Goal: Communication & Community: Answer question/provide support

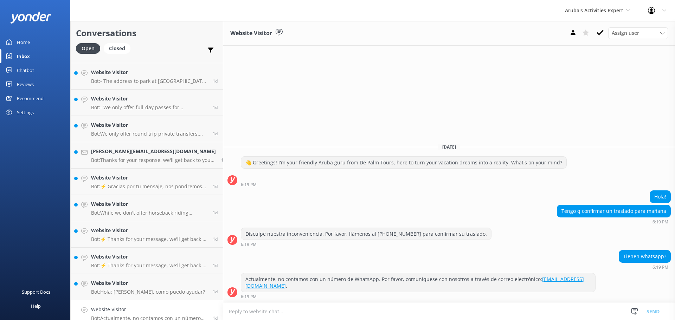
scroll to position [371, 0]
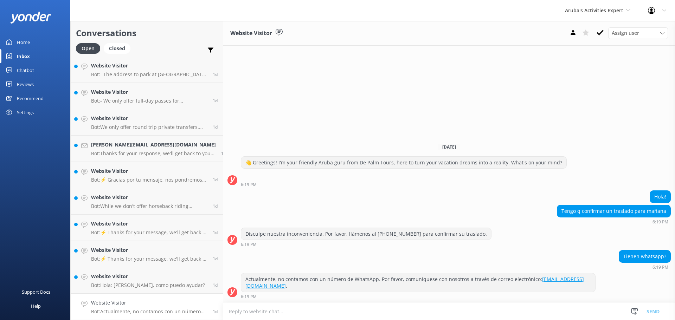
click at [132, 297] on link "Website Visitor Bot: Actualmente, no contamos con un número de WhatsApp. Por fa…" at bounding box center [147, 307] width 152 height 26
click at [279, 313] on textarea at bounding box center [449, 311] width 452 height 17
click at [262, 310] on textarea "BUENAS TARDES , +5224500" at bounding box center [449, 312] width 452 height 18
click at [310, 311] on textarea "BUENAS TARDES , [PHONE_NUMBER]" at bounding box center [449, 312] width 452 height 18
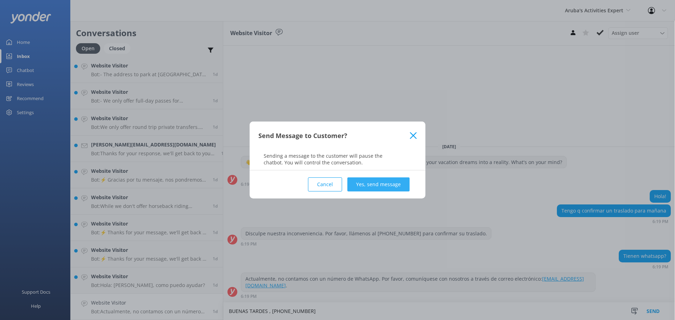
type textarea "BUENAS TARDES , [PHONE_NUMBER]"
click at [384, 178] on button "Yes, send message" at bounding box center [378, 185] width 62 height 14
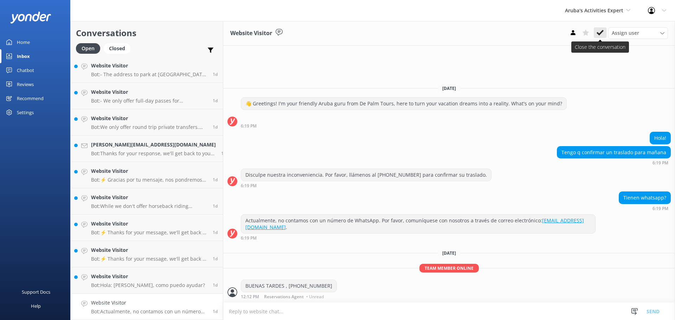
click at [600, 30] on icon at bounding box center [600, 32] width 7 height 7
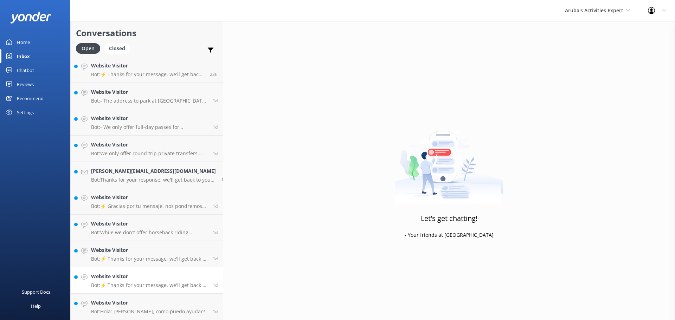
scroll to position [344, 0]
click at [122, 309] on p "Bot: Hola: [PERSON_NAME], como puedo ayudar?" at bounding box center [148, 312] width 114 height 6
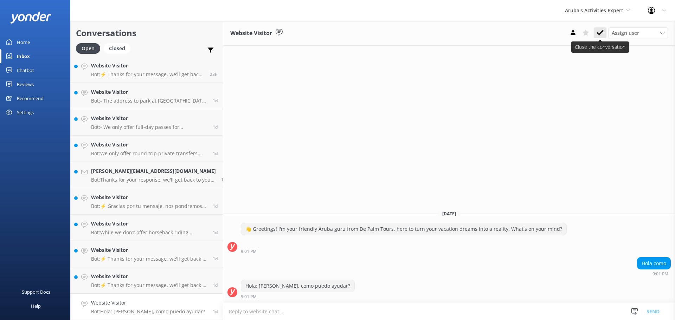
click at [600, 35] on use at bounding box center [600, 33] width 7 height 6
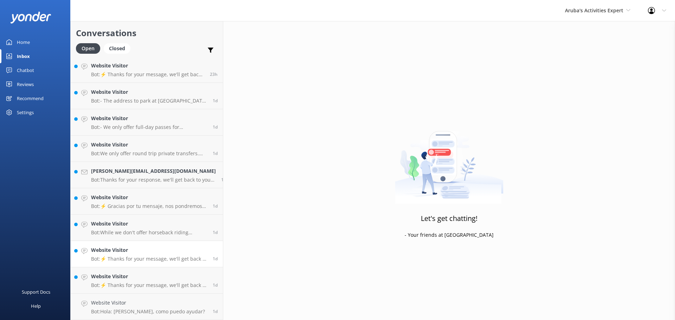
scroll to position [318, 0]
click at [112, 298] on link "Website Visitor Bot: ⚡ Thanks for your message, we'll get back to you as soon a…" at bounding box center [147, 307] width 152 height 26
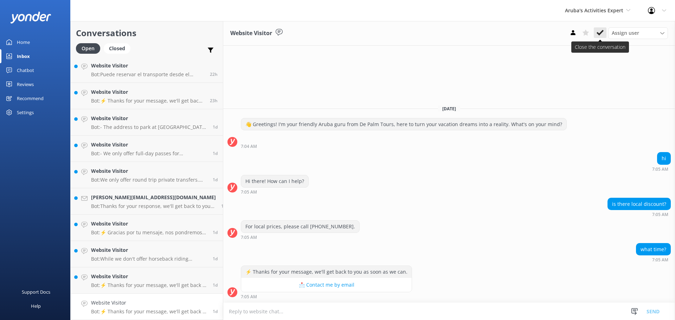
click at [601, 31] on icon at bounding box center [600, 32] width 7 height 7
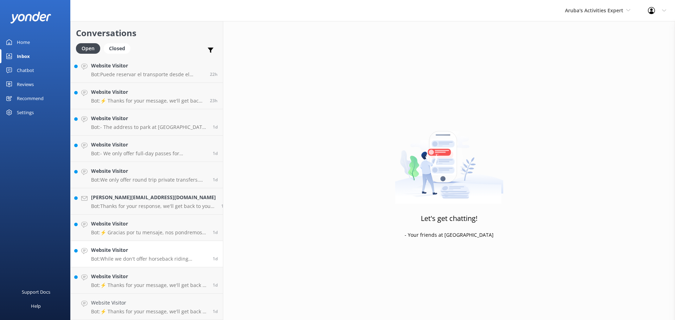
scroll to position [291, 0]
click at [105, 303] on h4 "Website Visitor" at bounding box center [149, 303] width 116 height 8
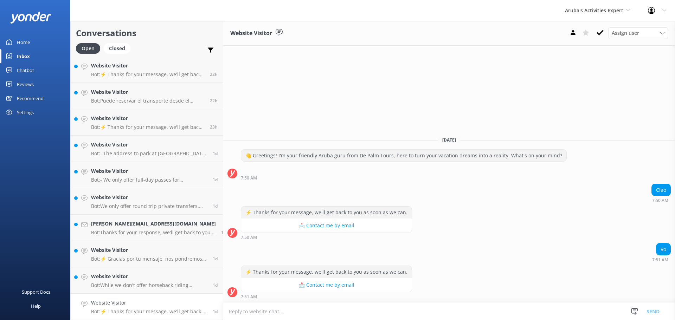
click at [351, 312] on textarea at bounding box center [449, 311] width 452 height 17
type textarea "g"
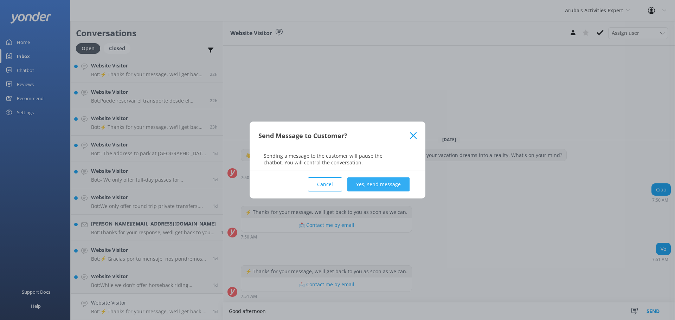
type textarea "Good afternoon"
click at [392, 185] on button "Yes, send message" at bounding box center [378, 185] width 62 height 14
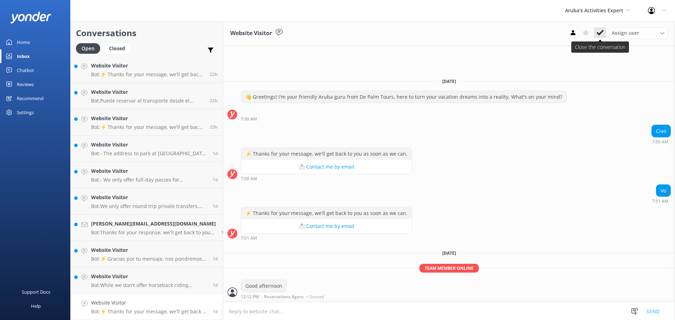
click at [600, 28] on button at bounding box center [600, 32] width 13 height 11
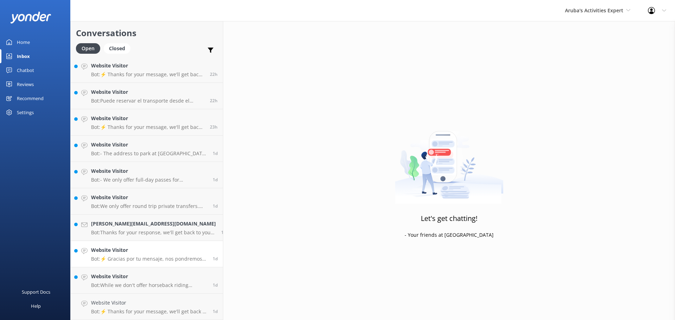
scroll to position [265, 0]
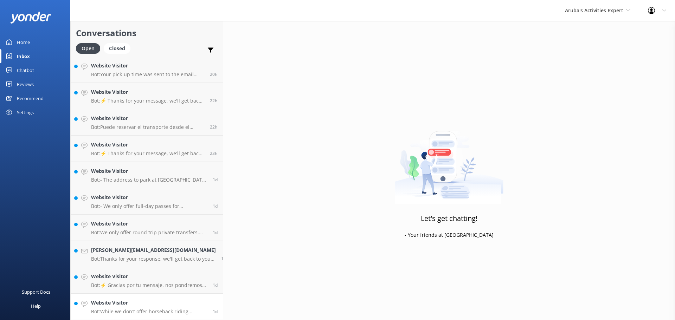
click at [121, 300] on h4 "Website Visitor" at bounding box center [149, 303] width 116 height 8
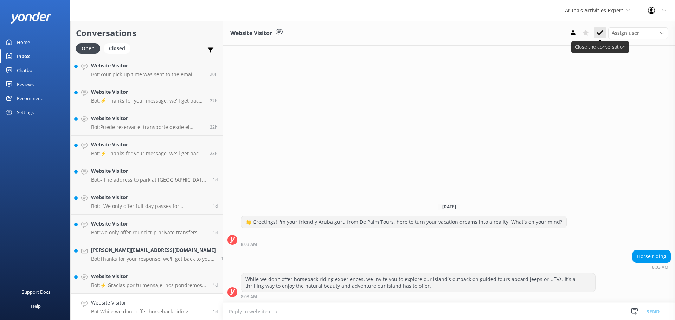
click at [602, 33] on use at bounding box center [600, 33] width 7 height 6
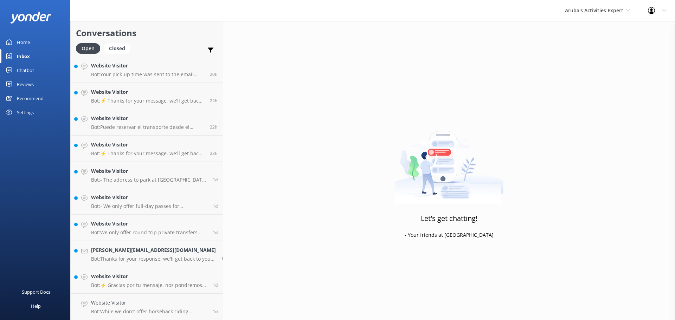
scroll to position [239, 0]
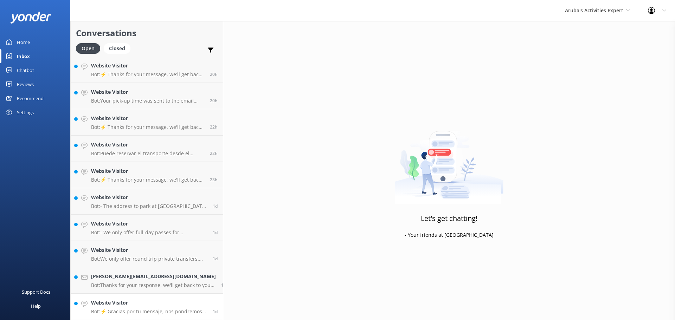
click at [130, 302] on h4 "Website Visitor" at bounding box center [149, 303] width 116 height 8
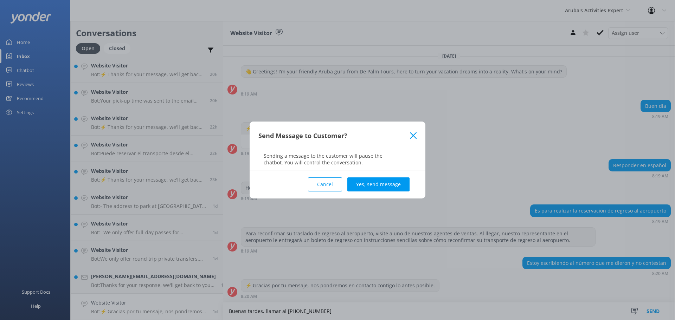
type textarea "Buenas tardes, llamar al [PHONE_NUMBER]"
click at [386, 176] on div "Cancel Yes, send message" at bounding box center [337, 185] width 158 height 28
click at [386, 179] on button "Yes, send message" at bounding box center [378, 185] width 62 height 14
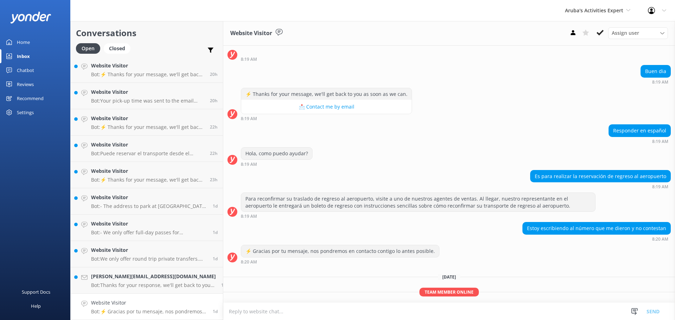
scroll to position [57, 0]
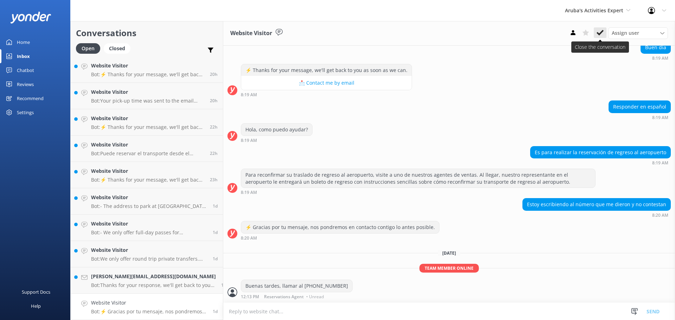
click at [601, 31] on icon at bounding box center [600, 32] width 7 height 7
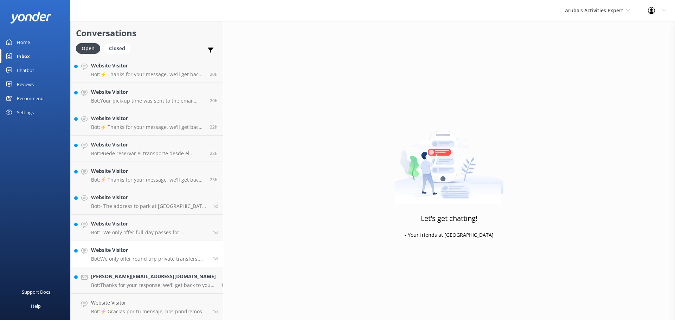
scroll to position [212, 0]
click at [103, 301] on h4 "[PERSON_NAME][EMAIL_ADDRESS][DOMAIN_NAME]" at bounding box center [153, 303] width 125 height 8
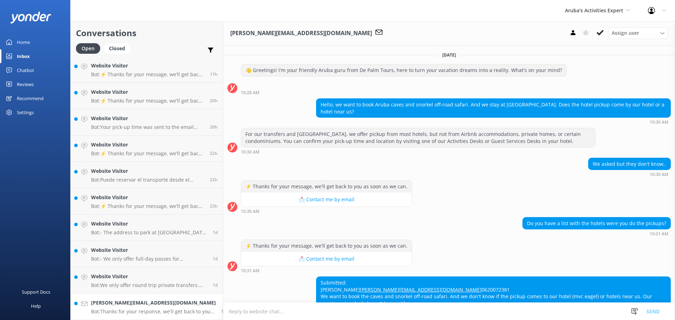
scroll to position [54, 0]
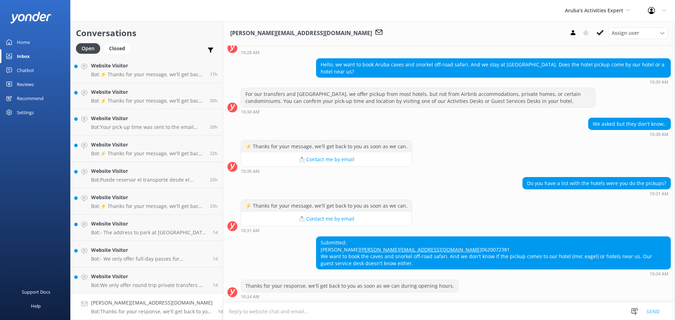
click at [296, 314] on textarea at bounding box center [449, 311] width 452 height 17
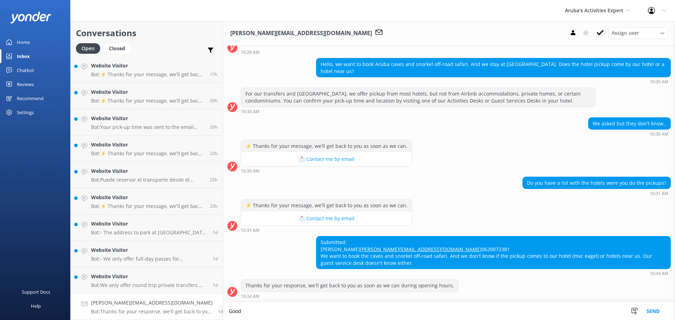
scroll to position [54, 0]
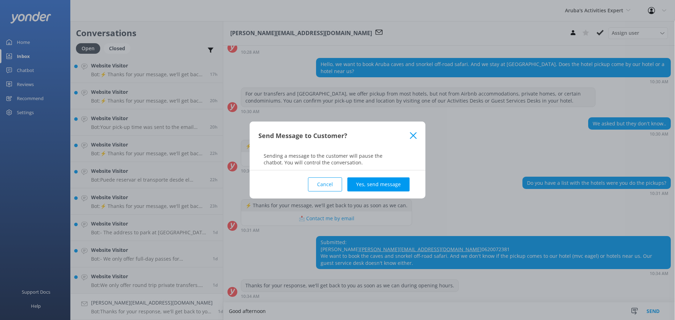
type textarea "Good afternoon"
click at [386, 176] on div "Cancel Yes, send message" at bounding box center [337, 185] width 158 height 28
click at [387, 181] on button "Yes, send message" at bounding box center [378, 185] width 62 height 14
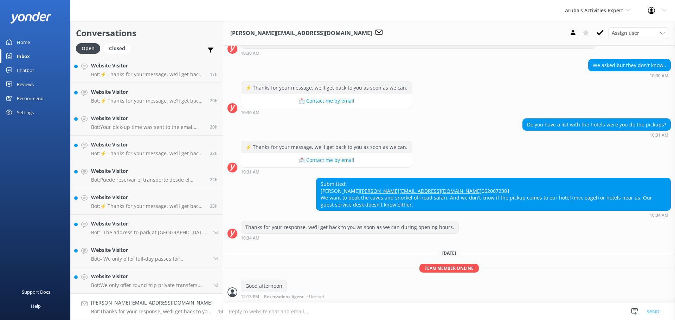
scroll to position [113, 0]
click at [601, 33] on use at bounding box center [600, 33] width 7 height 6
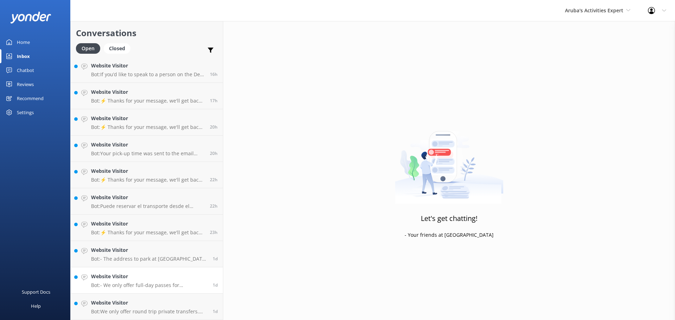
scroll to position [186, 0]
click at [113, 307] on h4 "Website Visitor" at bounding box center [149, 303] width 116 height 8
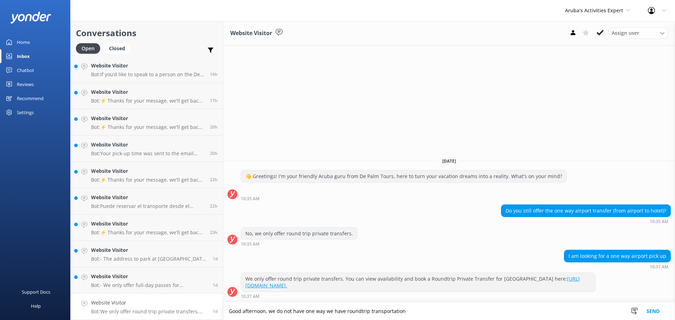
type textarea "Good afternoon, we do not have one way we have roundtrip transportation"
click at [485, 252] on div "I am looking for a one way airport pick up 10:37 AM" at bounding box center [449, 259] width 452 height 19
click at [412, 312] on textarea "Good afternoon, we do not have one way we have roundtrip transportation" at bounding box center [449, 312] width 452 height 18
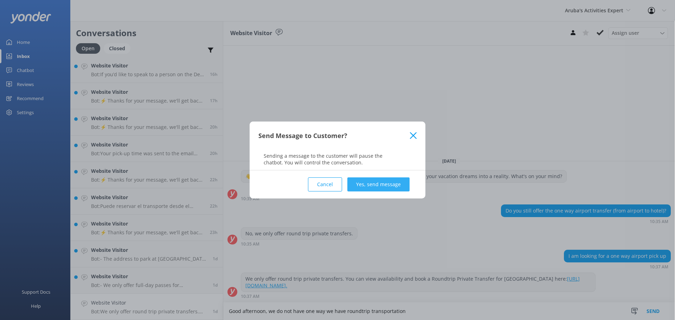
click at [379, 182] on button "Yes, send message" at bounding box center [378, 185] width 62 height 14
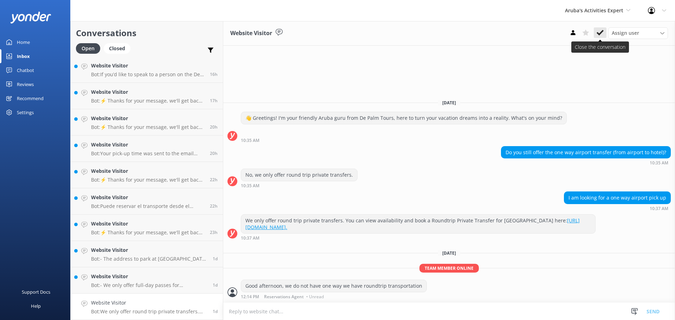
click at [599, 32] on icon at bounding box center [600, 32] width 7 height 7
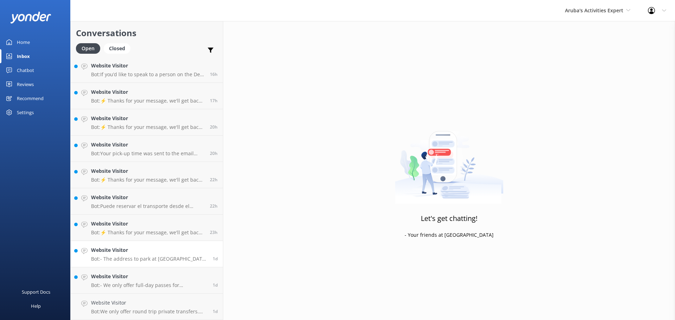
scroll to position [160, 0]
click at [112, 296] on link "Website Visitor Bot: - We only offer full-day passes for [GEOGRAPHIC_DATA], but…" at bounding box center [147, 307] width 152 height 26
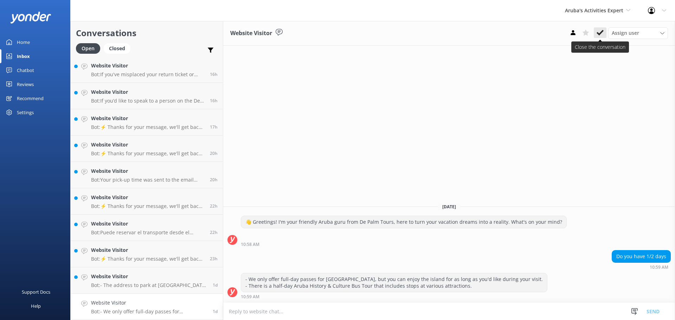
click at [599, 31] on icon at bounding box center [600, 32] width 7 height 7
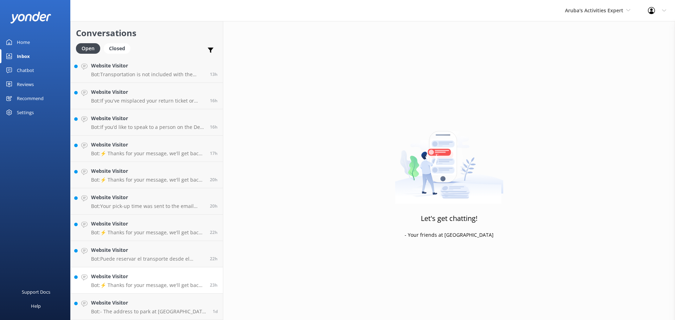
scroll to position [133, 0]
click at [130, 296] on link "Website Visitor Bot: - The address to park at [GEOGRAPHIC_DATA] is: [GEOGRAPHIC…" at bounding box center [147, 307] width 152 height 26
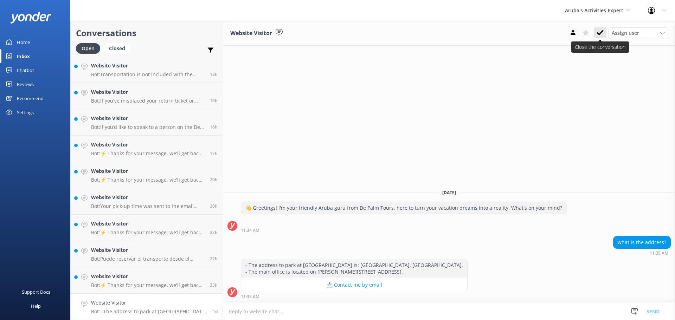
click at [601, 27] on button at bounding box center [600, 32] width 13 height 11
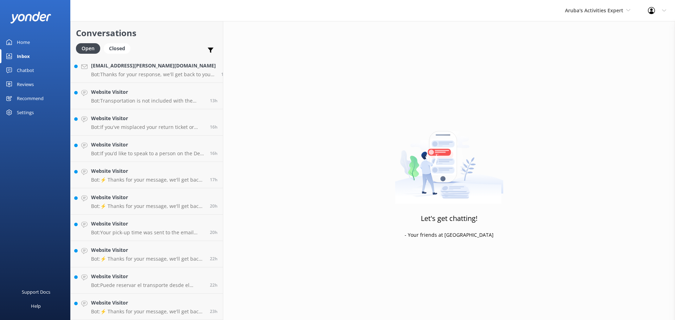
scroll to position [107, 0]
click at [96, 307] on h4 "Website Visitor" at bounding box center [148, 303] width 114 height 8
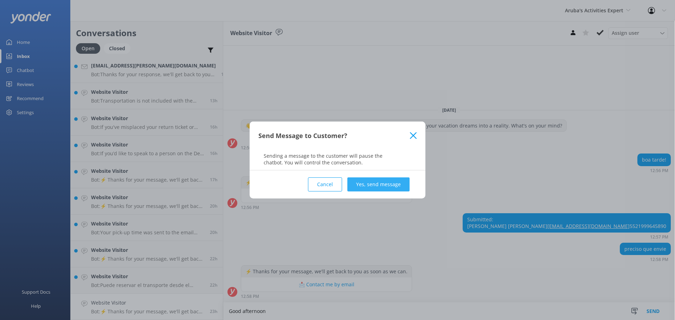
type textarea "Good afternoon"
click at [400, 180] on button "Yes, send message" at bounding box center [378, 185] width 62 height 14
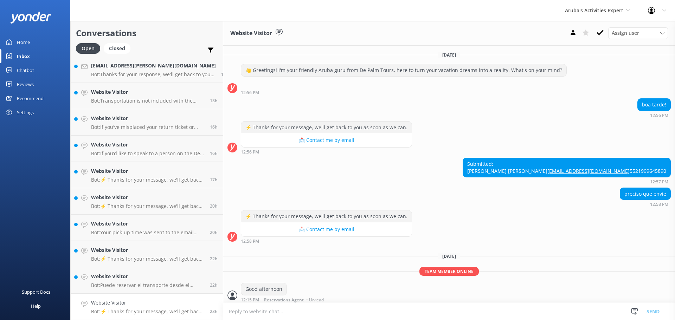
scroll to position [17, 0]
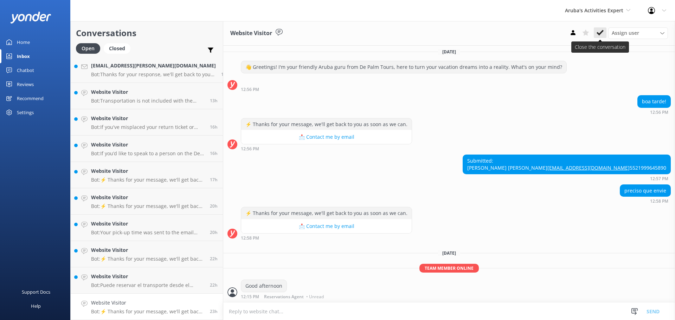
click at [602, 31] on icon at bounding box center [600, 32] width 7 height 7
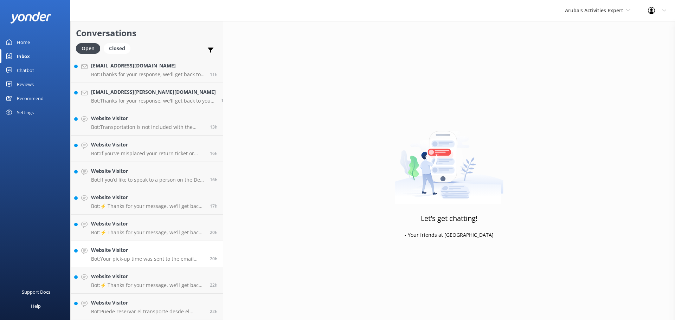
scroll to position [81, 0]
click at [116, 305] on h4 "Website Visitor" at bounding box center [148, 303] width 114 height 8
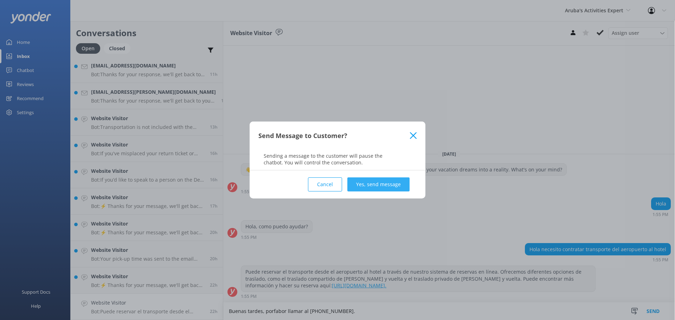
type textarea "Buenas tardes, porfabor llamar al [PHONE_NUMBER]."
click at [388, 185] on button "Yes, send message" at bounding box center [378, 185] width 62 height 14
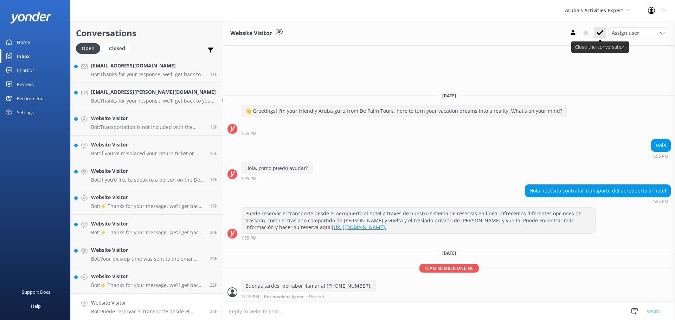
click at [599, 30] on icon at bounding box center [600, 32] width 7 height 7
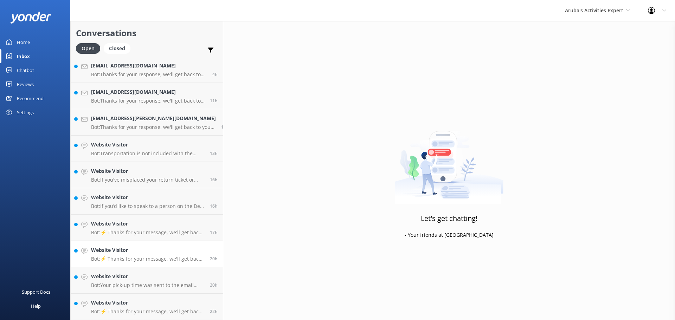
scroll to position [54, 0]
click at [116, 302] on h4 "Website Visitor" at bounding box center [148, 303] width 114 height 8
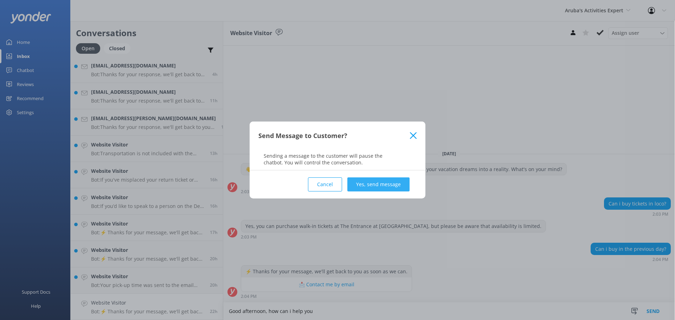
type textarea "Good afternoon, how can i help you"
click at [397, 187] on button "Yes, send message" at bounding box center [378, 185] width 62 height 14
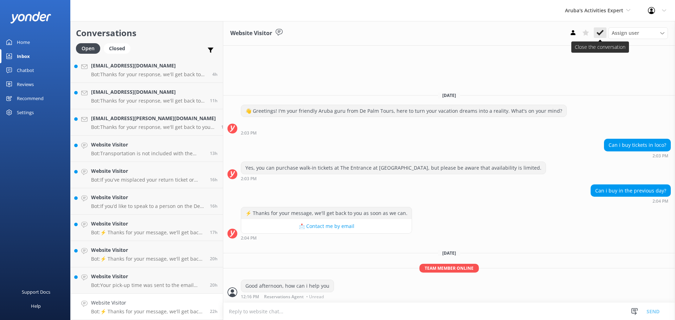
click at [599, 28] on button at bounding box center [600, 32] width 13 height 11
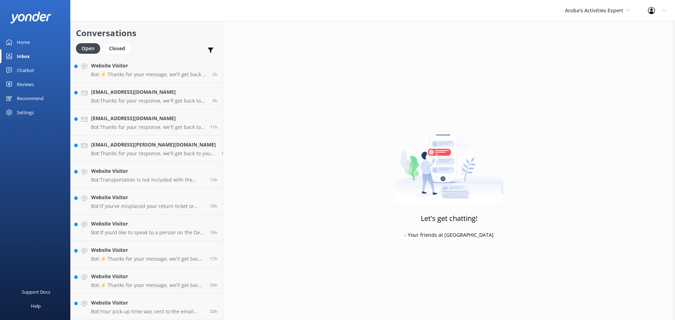
scroll to position [28, 0]
click at [149, 306] on h4 "Website Visitor" at bounding box center [148, 303] width 114 height 8
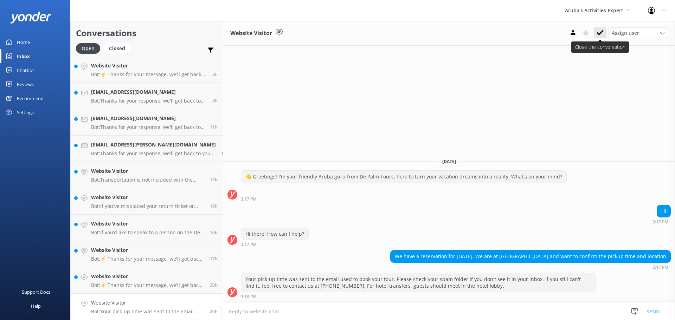
click at [602, 31] on use at bounding box center [600, 33] width 7 height 6
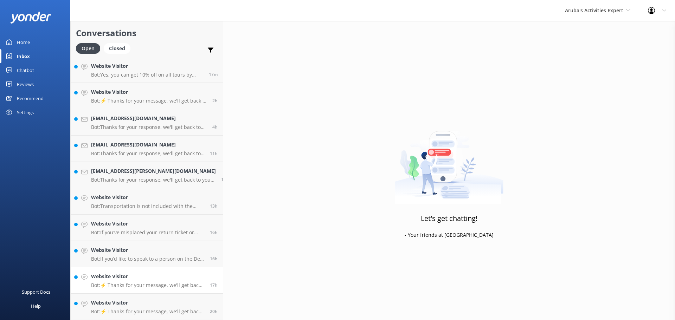
scroll to position [1, 0]
click at [115, 301] on h4 "Website Visitor" at bounding box center [148, 303] width 114 height 8
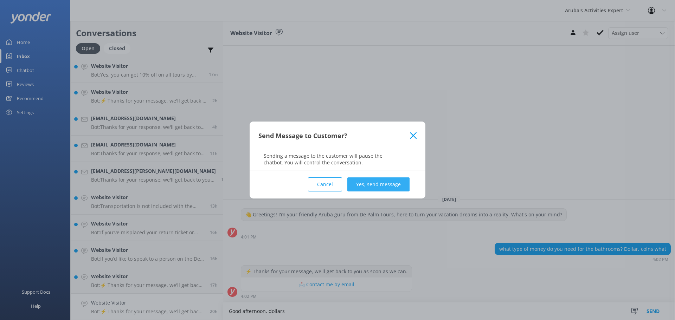
type textarea "Good afternoon, dollars"
click at [397, 190] on button "Yes, send message" at bounding box center [378, 185] width 62 height 14
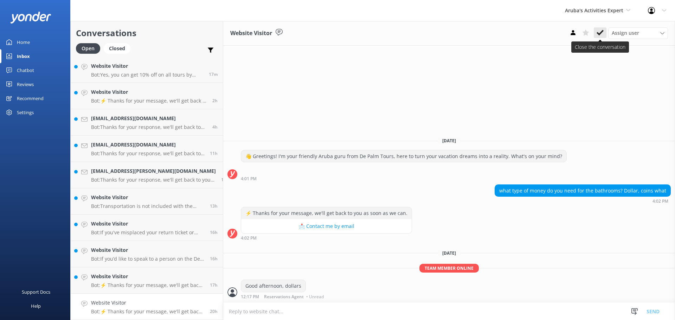
click at [601, 28] on button at bounding box center [600, 32] width 13 height 11
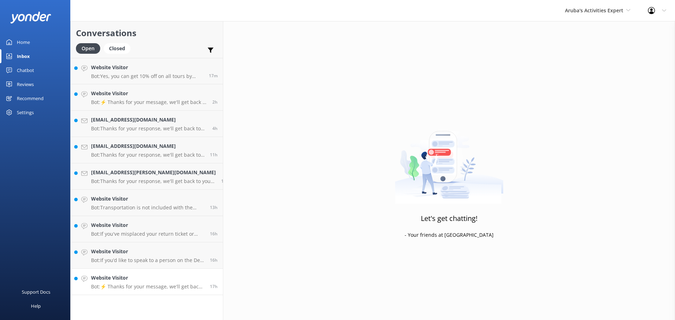
click at [99, 287] on p "Bot: ⚡ Thanks for your message, we'll get back to you as soon as we can." at bounding box center [148, 287] width 114 height 6
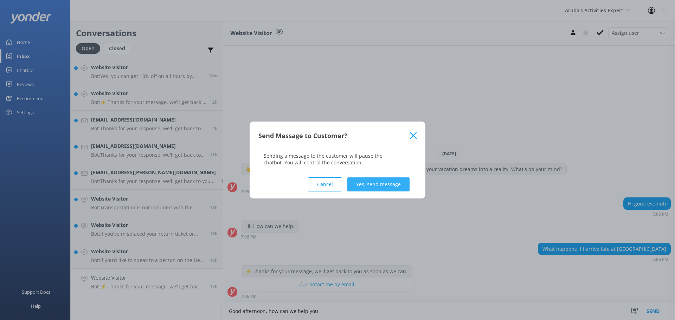
type textarea "Good afternoon, how can we help you"
click at [393, 184] on button "Yes, send message" at bounding box center [378, 185] width 62 height 14
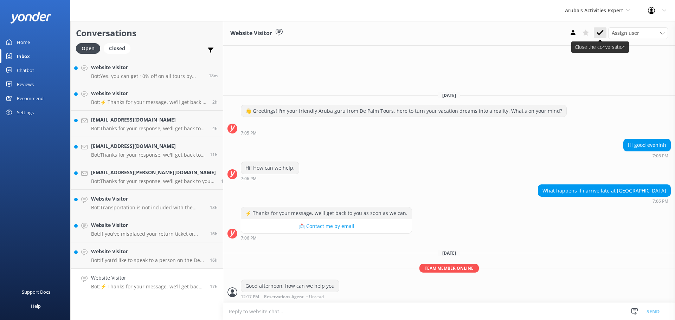
click at [601, 33] on use at bounding box center [600, 33] width 7 height 6
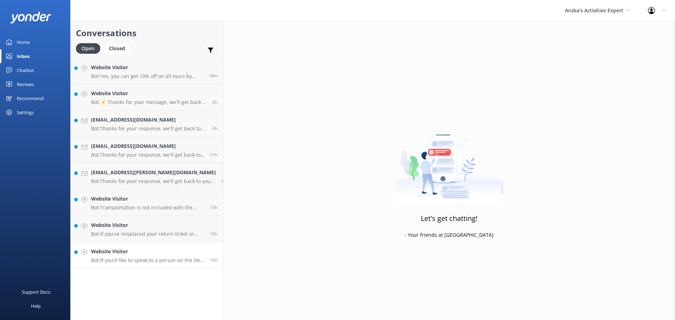
click at [130, 262] on p "Bot: If you’d like to speak to a person on the De Palm team, please call [PHONE…" at bounding box center [148, 260] width 114 height 6
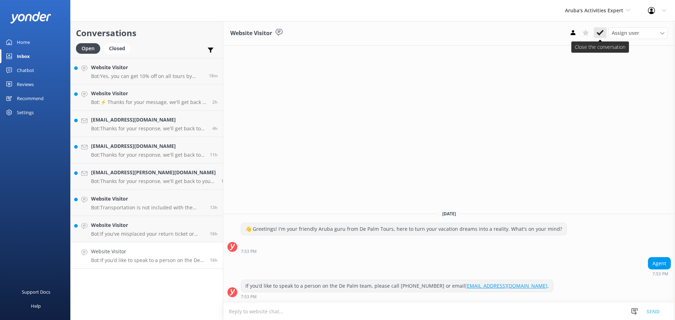
click at [601, 30] on icon at bounding box center [600, 32] width 7 height 7
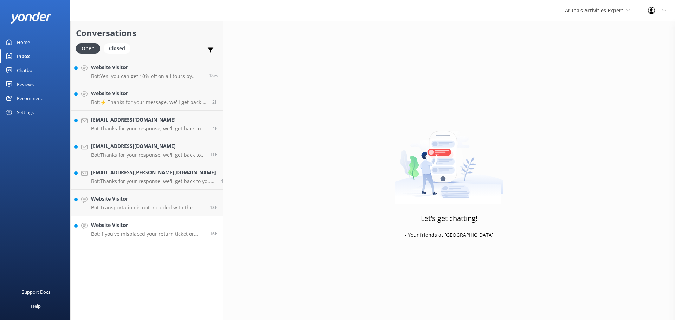
click at [115, 230] on div "Website Visitor Bot: If you've misplaced your return ticket or code, please vis…" at bounding box center [148, 229] width 114 height 15
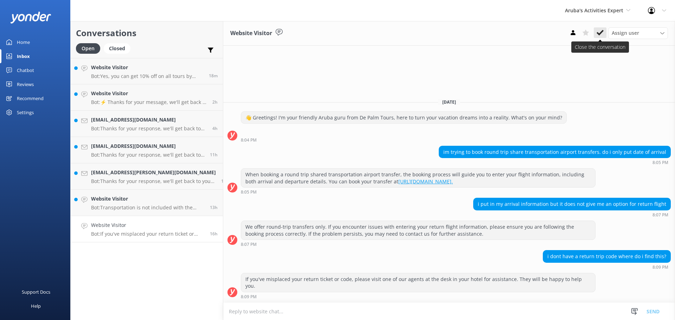
click at [599, 33] on icon at bounding box center [600, 32] width 7 height 7
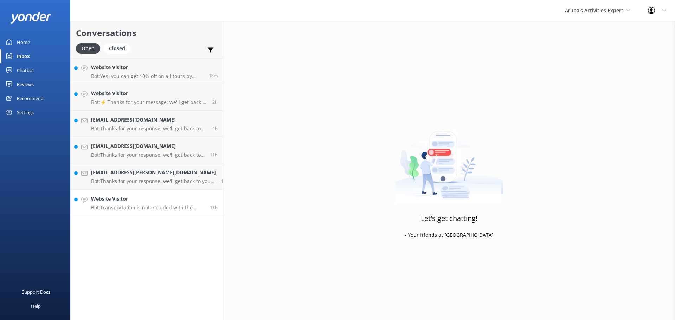
click at [111, 202] on h4 "Website Visitor" at bounding box center [148, 199] width 114 height 8
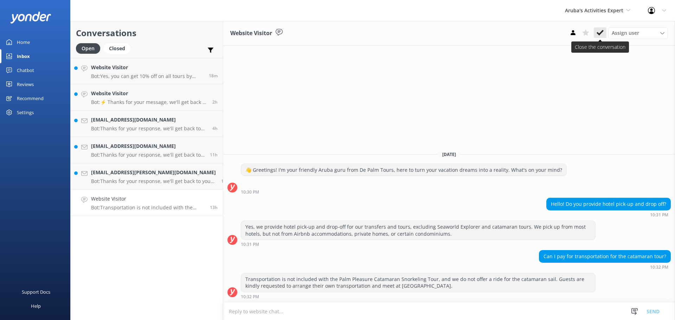
click at [603, 32] on use at bounding box center [600, 33] width 7 height 6
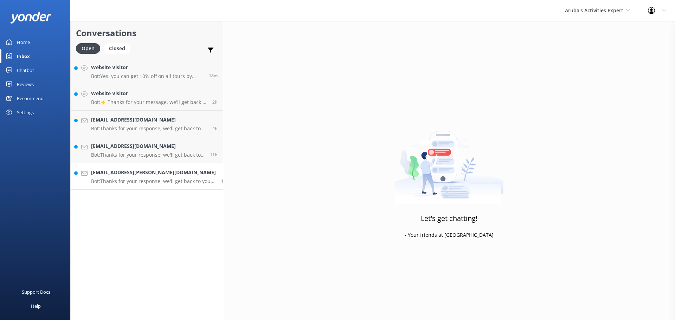
click at [145, 178] on div "[EMAIL_ADDRESS][PERSON_NAME][DOMAIN_NAME] Bot: Thanks for your response, we'll …" at bounding box center [153, 176] width 125 height 15
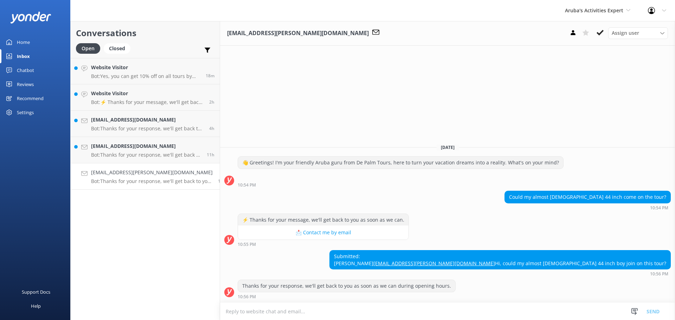
type textarea "g"
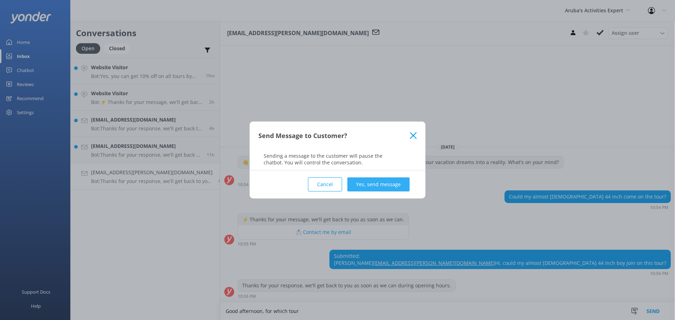
type textarea "Good afternoon, for which tour"
click at [402, 182] on button "Yes, send message" at bounding box center [378, 185] width 62 height 14
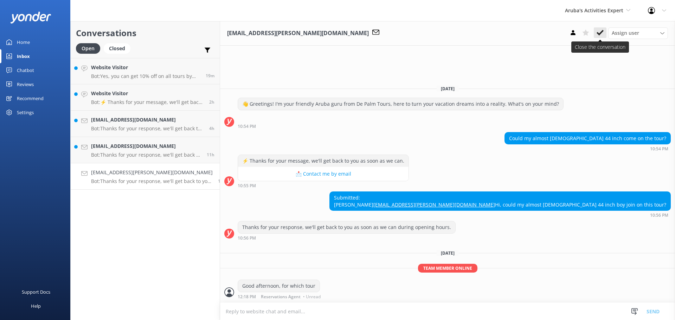
click at [601, 33] on use at bounding box center [600, 33] width 7 height 6
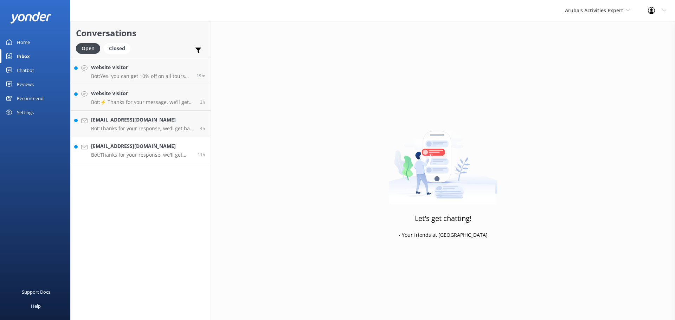
click at [114, 151] on div "[EMAIL_ADDRESS][DOMAIN_NAME] Bot: Thanks for your response, we'll get back to y…" at bounding box center [141, 149] width 101 height 15
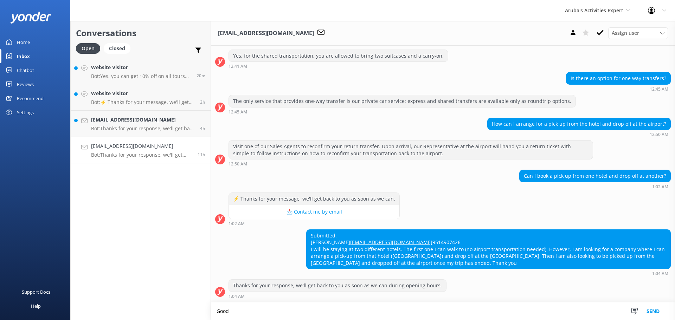
scroll to position [92, 0]
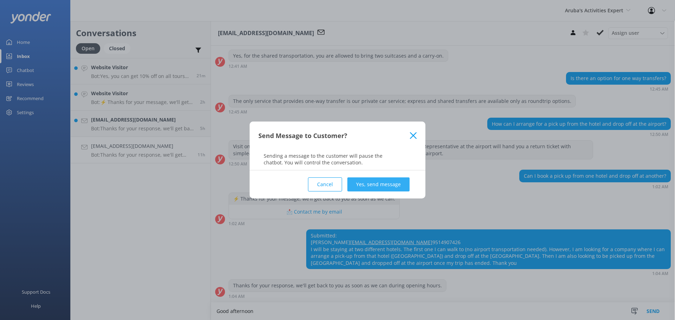
type textarea "Good afternoon"
click at [363, 182] on button "Yes, send message" at bounding box center [378, 185] width 62 height 14
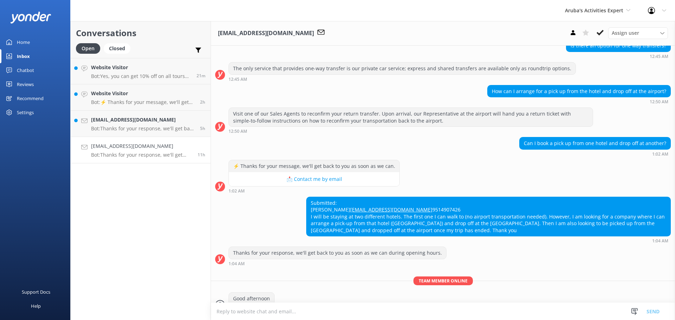
scroll to position [138, 0]
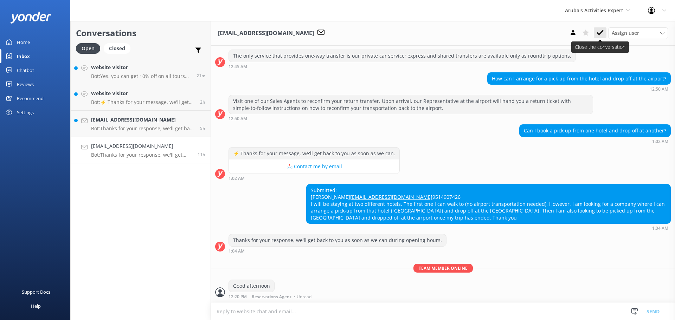
click at [599, 29] on button at bounding box center [600, 32] width 13 height 11
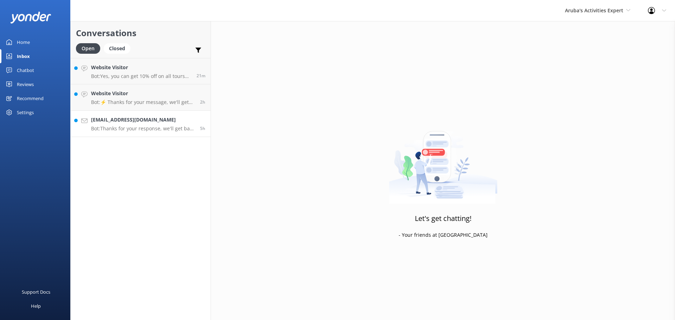
click at [143, 121] on h4 "[EMAIL_ADDRESS][DOMAIN_NAME]" at bounding box center [143, 120] width 104 height 8
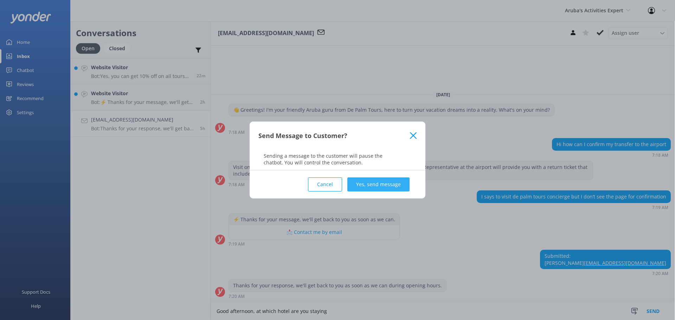
type textarea "Good afternoon, at which hotel are you staying"
click at [378, 179] on button "Yes, send message" at bounding box center [378, 185] width 62 height 14
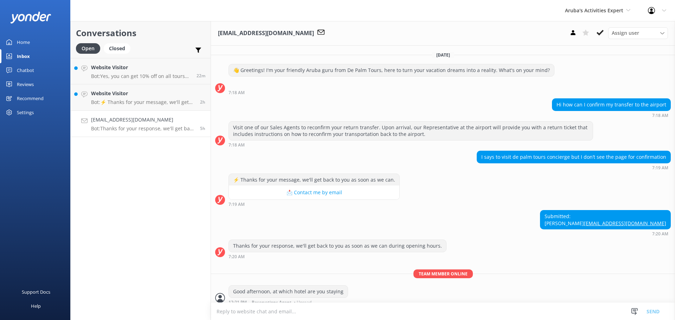
scroll to position [12, 0]
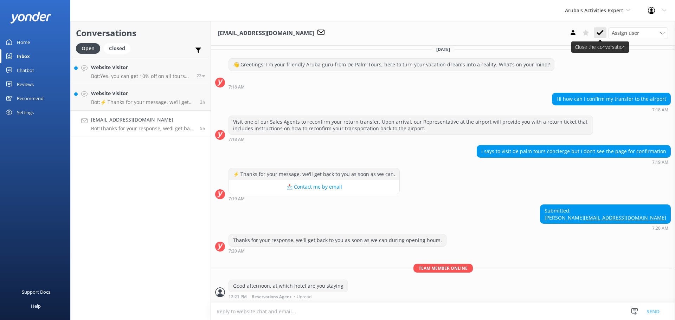
click at [603, 32] on icon at bounding box center [600, 32] width 7 height 7
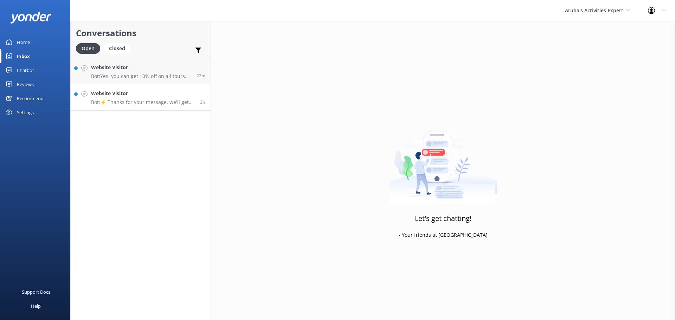
click at [139, 105] on p "Bot: ⚡ Thanks for your message, we'll get back to you as soon as we can." at bounding box center [143, 102] width 104 height 6
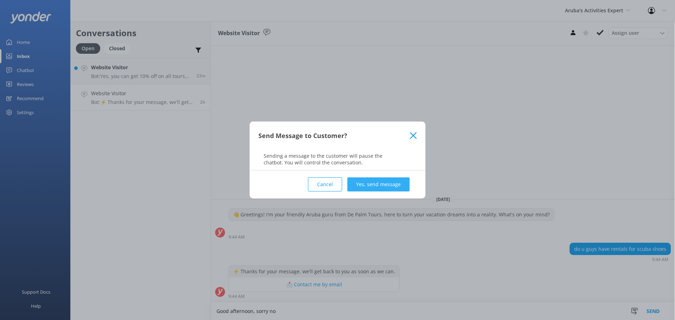
type textarea "Good afternoon, sorry no"
click at [361, 184] on button "Yes, send message" at bounding box center [378, 185] width 62 height 14
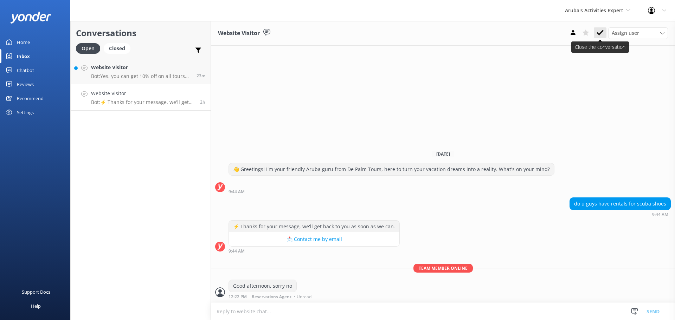
click at [602, 33] on use at bounding box center [600, 33] width 7 height 6
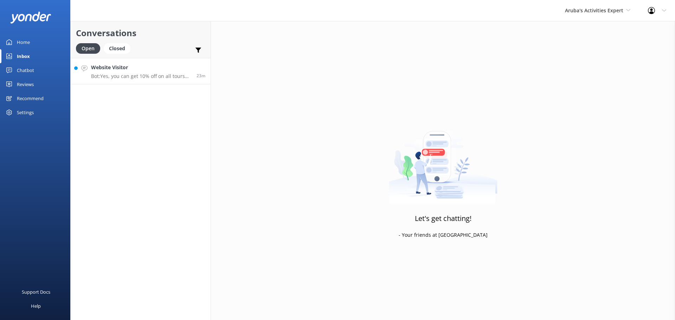
click at [131, 64] on h4 "Website Visitor" at bounding box center [141, 68] width 100 height 8
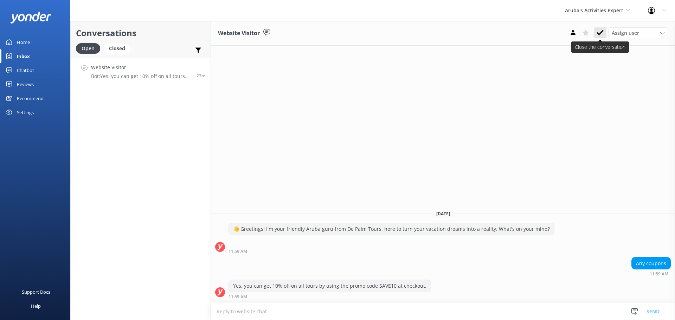
click at [600, 31] on icon at bounding box center [600, 32] width 7 height 7
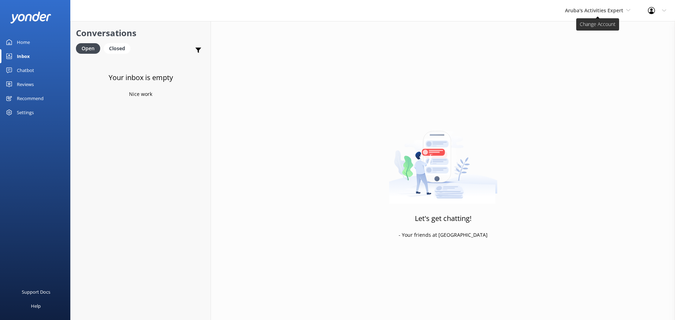
click at [605, 11] on span "Aruba's Activities Expert" at bounding box center [594, 10] width 58 height 7
click at [584, 43] on link "Aruba's Activities Expert" at bounding box center [591, 46] width 70 height 17
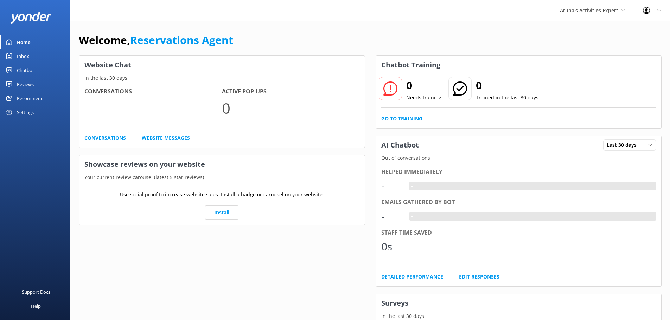
click at [29, 57] on link "Inbox" at bounding box center [35, 56] width 70 height 14
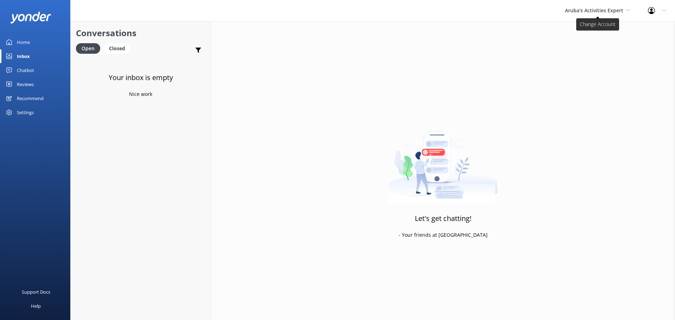
click at [576, 9] on span "Aruba's Activities Expert" at bounding box center [594, 10] width 58 height 7
click at [586, 64] on link "The Captain" at bounding box center [591, 63] width 70 height 17
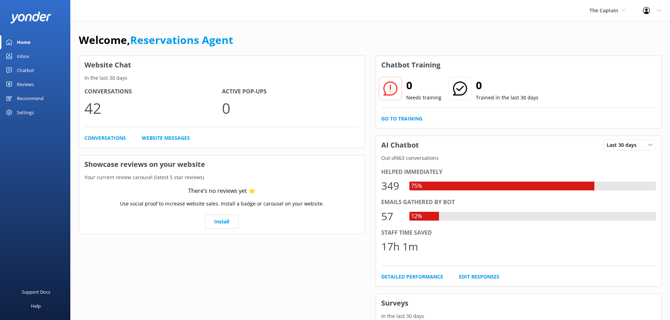
click at [36, 56] on link "Inbox" at bounding box center [35, 56] width 70 height 14
